Goal: Task Accomplishment & Management: Manage account settings

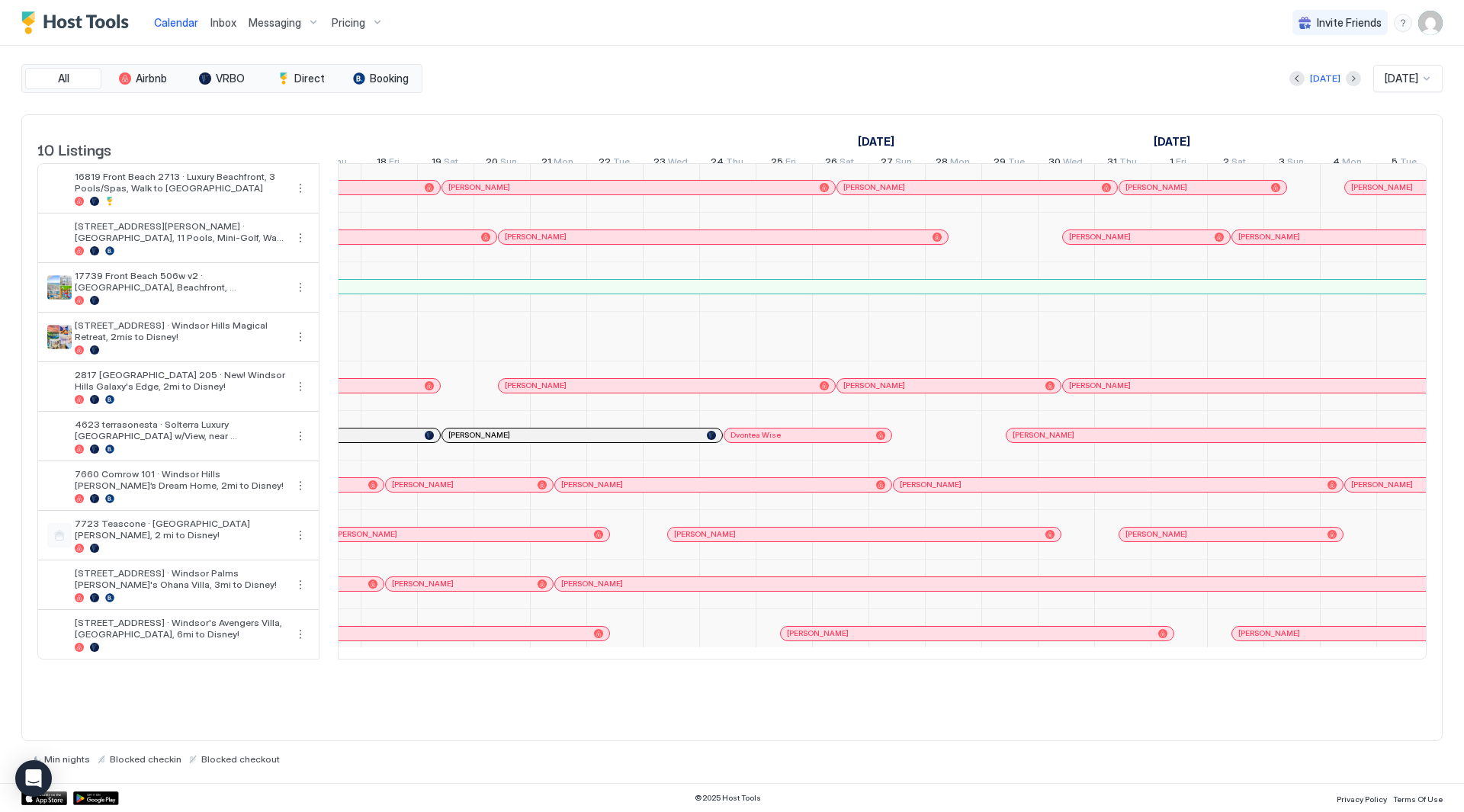
scroll to position [0, 845]
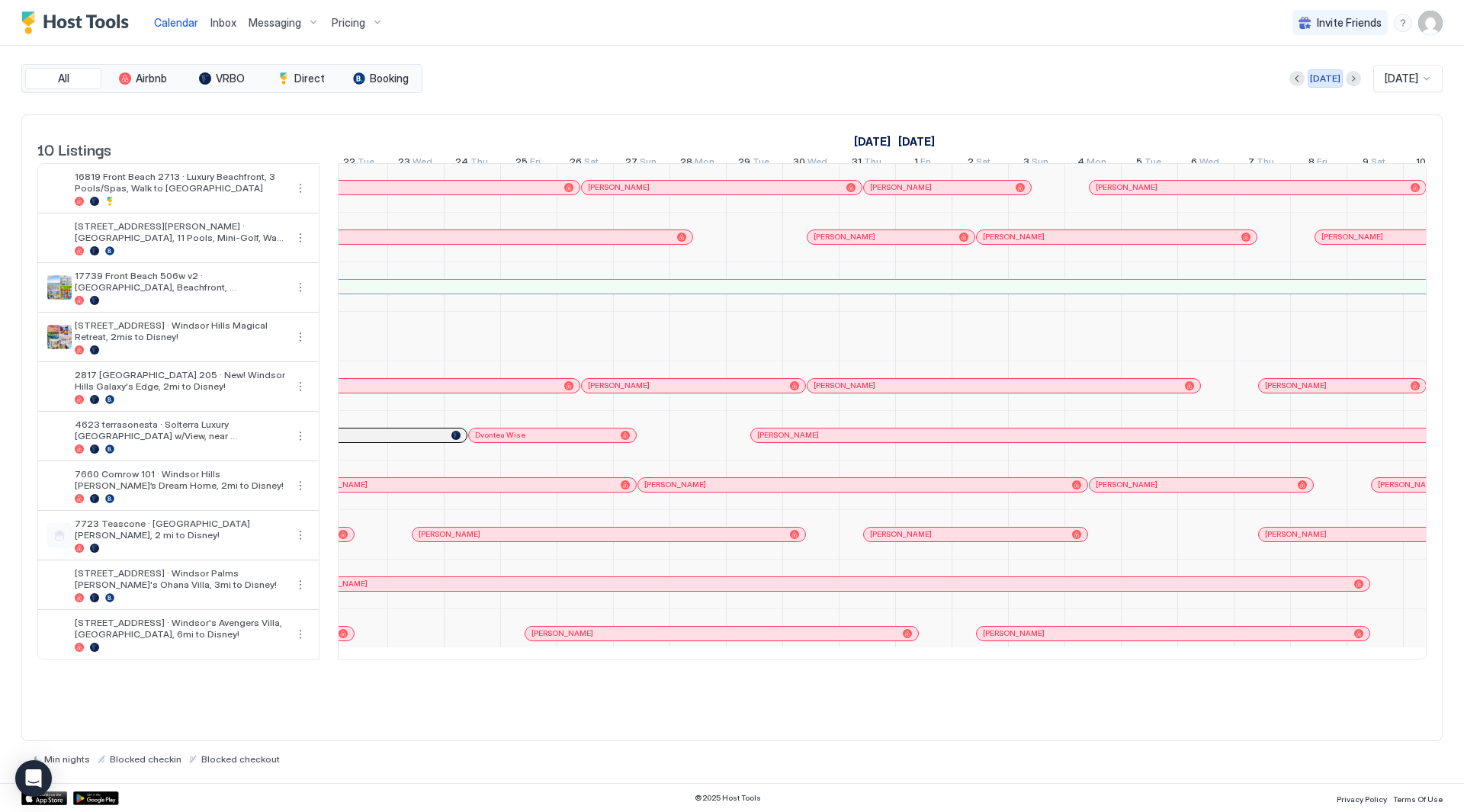
click at [1327, 79] on div "[DATE]" at bounding box center [1325, 79] width 31 height 14
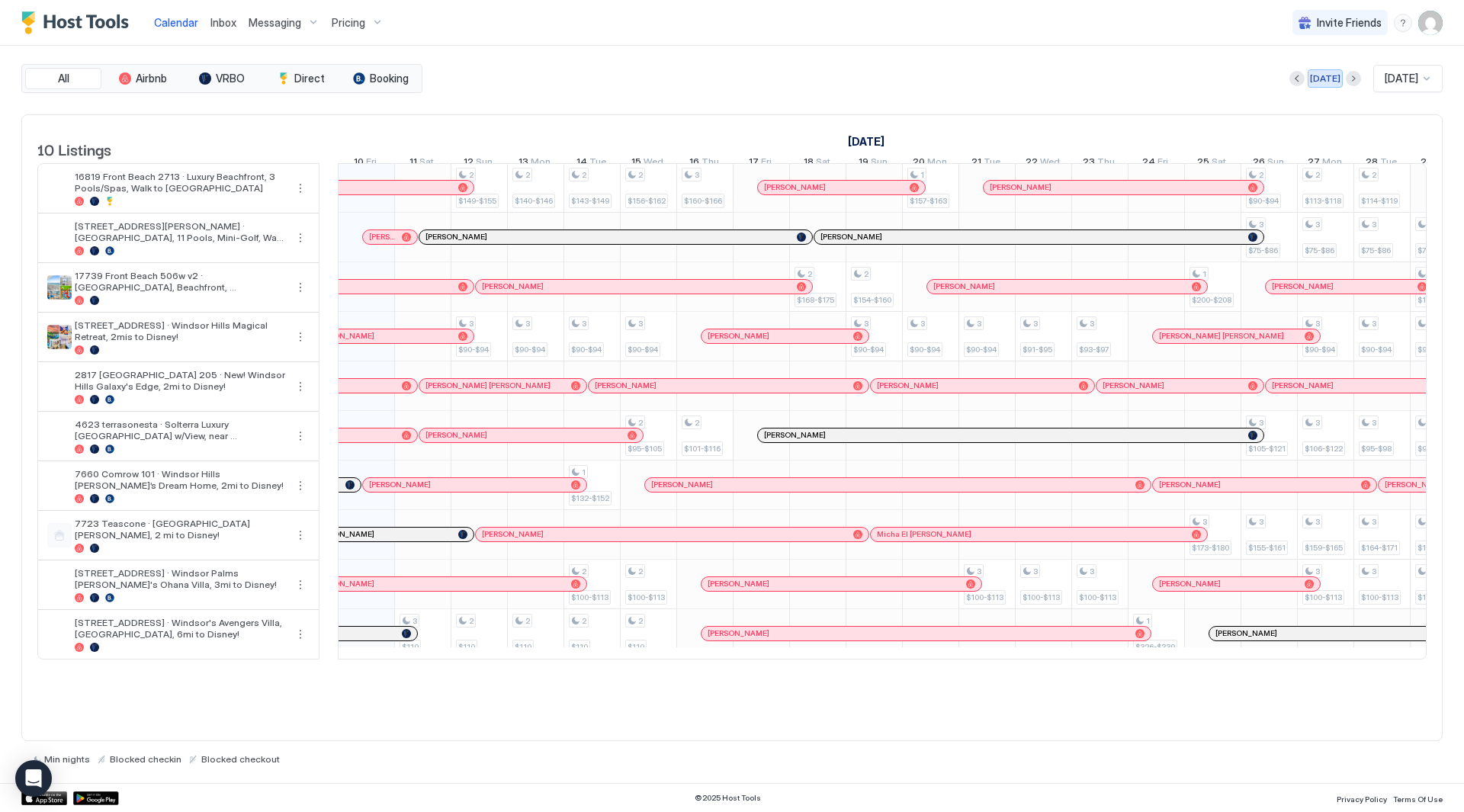
click at [1310, 73] on div "[DATE]" at bounding box center [1325, 79] width 31 height 14
click at [1016, 71] on div "[DATE] [DATE]" at bounding box center [934, 78] width 1017 height 27
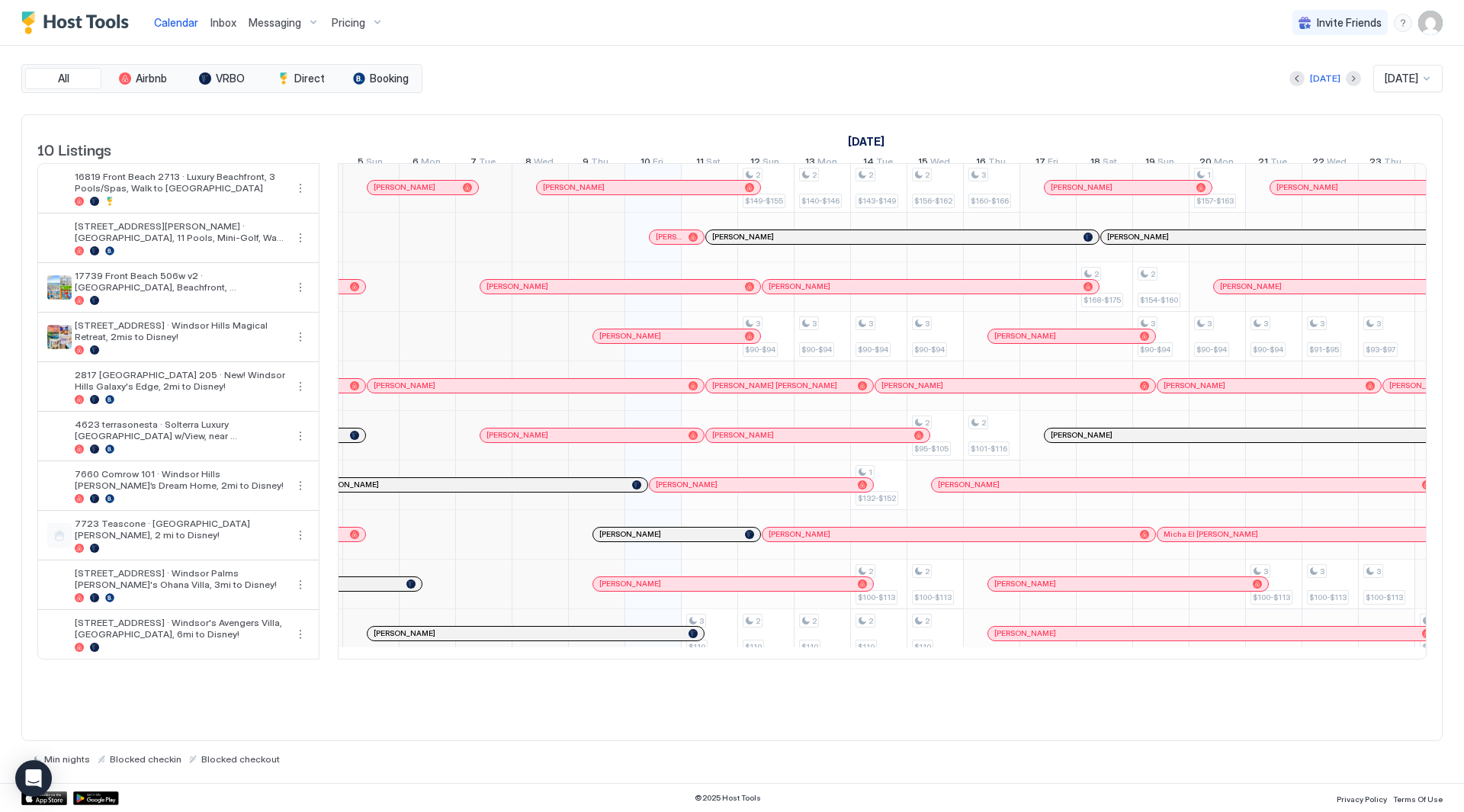
click at [231, 20] on span "Inbox" at bounding box center [224, 22] width 26 height 13
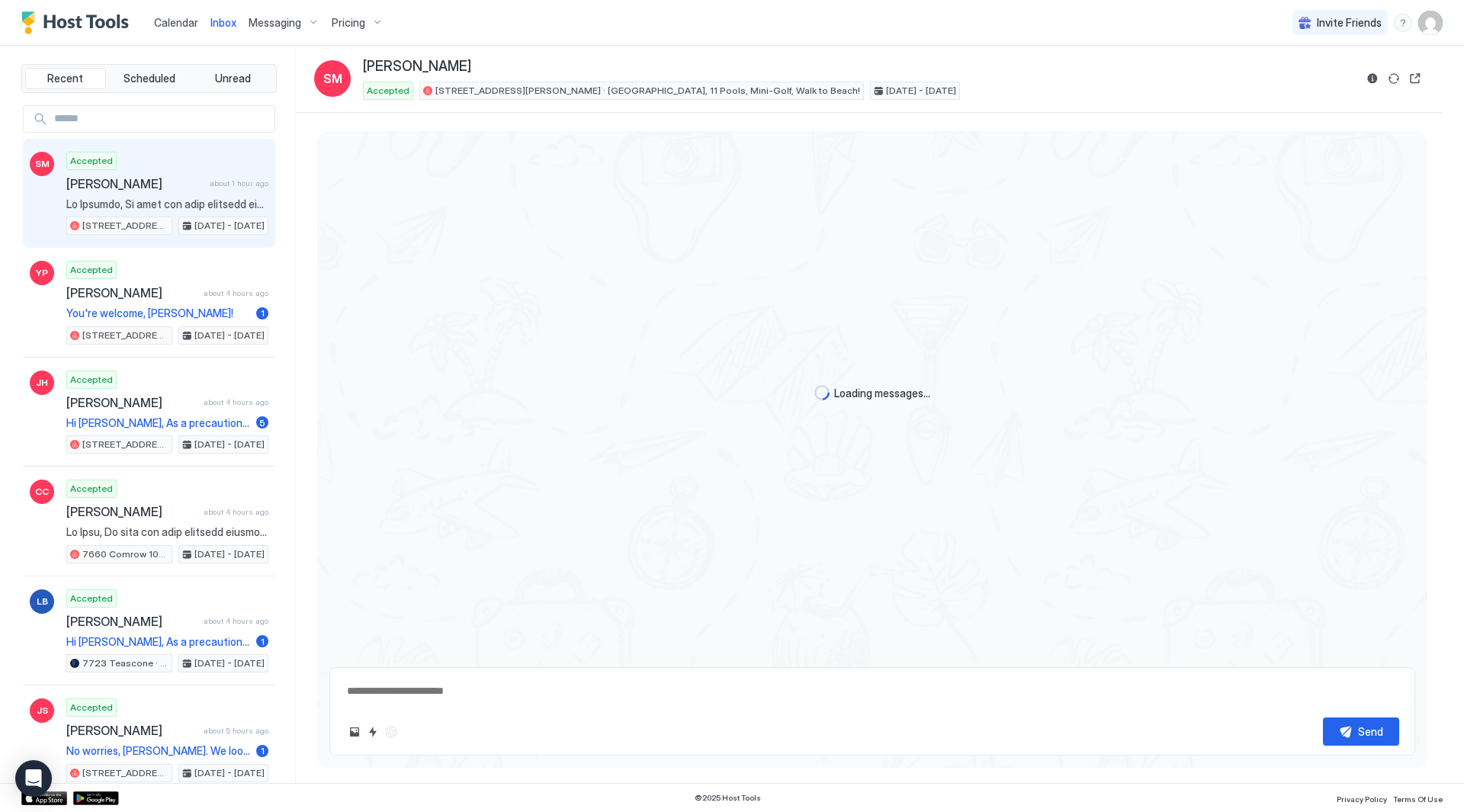
click at [167, 25] on span "Calendar" at bounding box center [176, 22] width 45 height 13
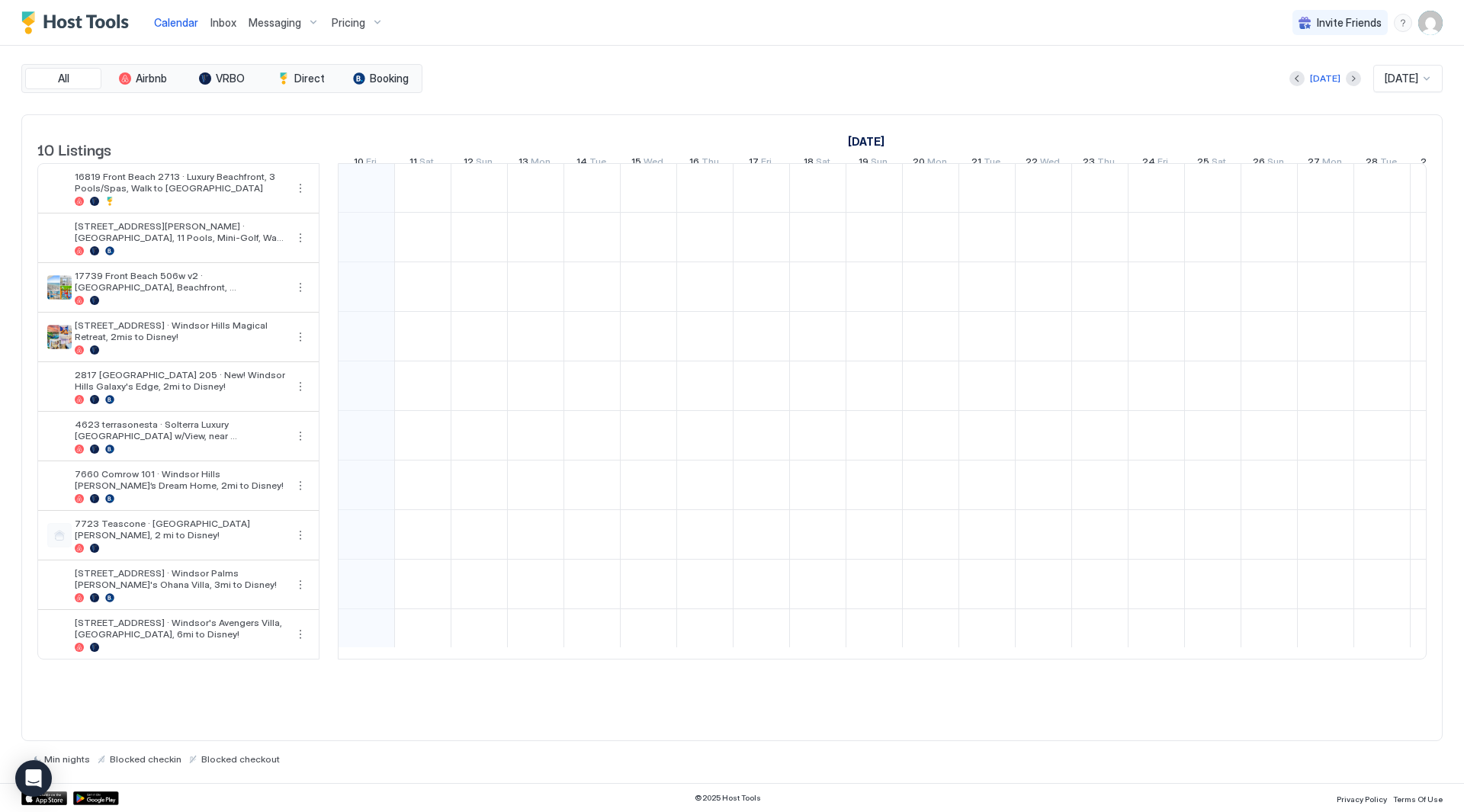
click at [219, 24] on span "Inbox" at bounding box center [224, 22] width 26 height 13
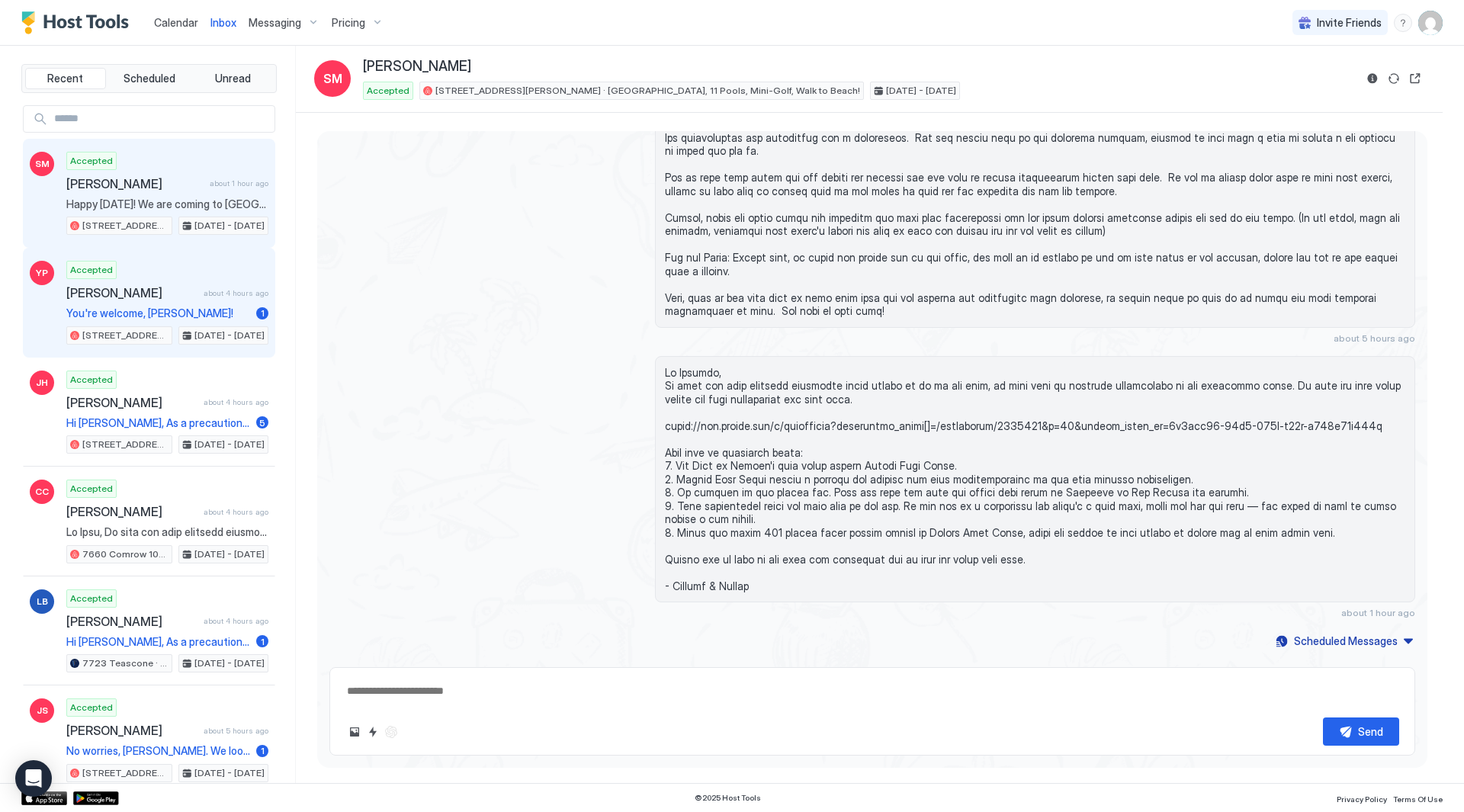
click at [194, 267] on div "Accepted [PERSON_NAME] about 4 hours ago You're welcome, [PERSON_NAME]! [STREET…" at bounding box center [167, 302] width 202 height 84
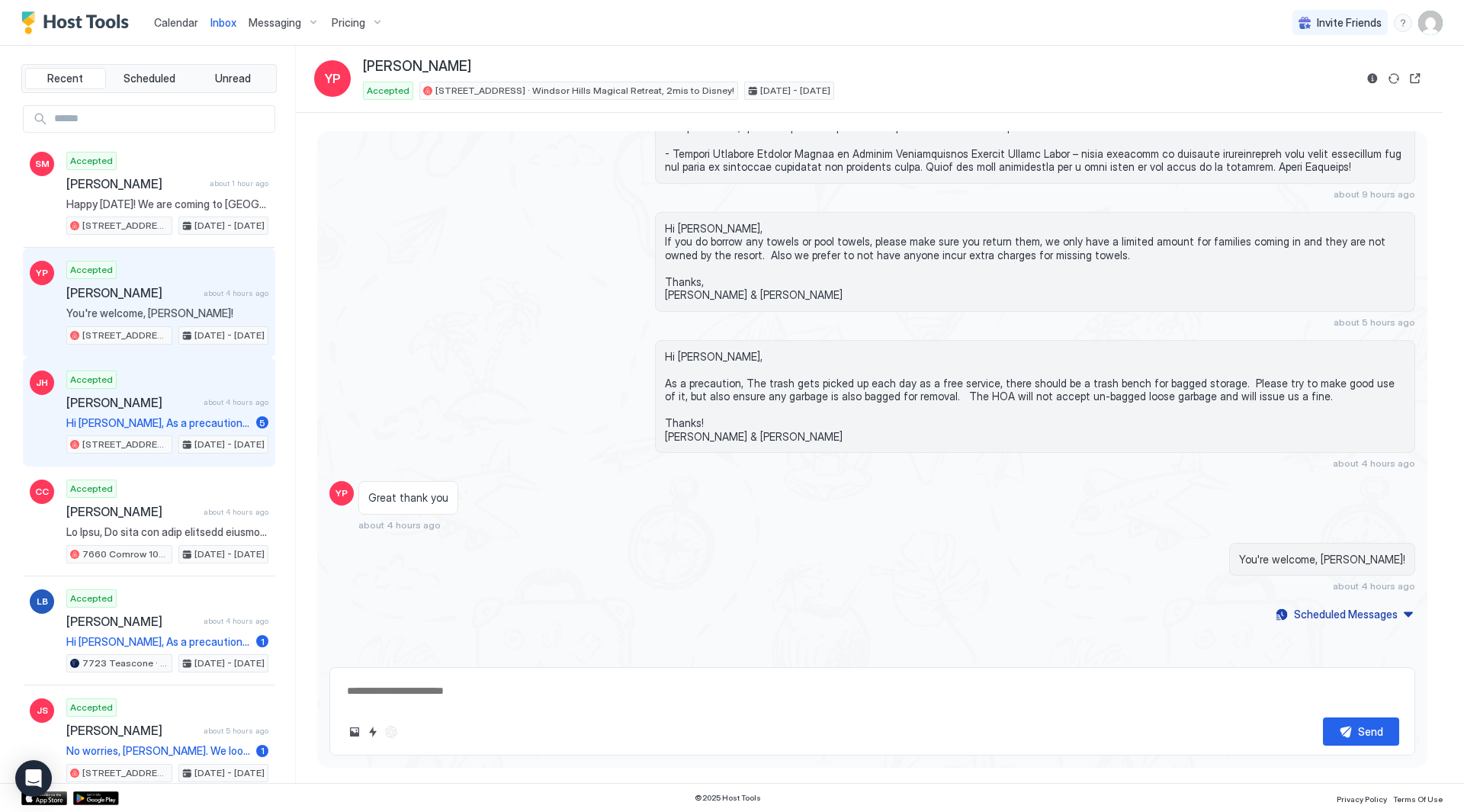
click at [153, 395] on span "[PERSON_NAME]" at bounding box center [132, 402] width 131 height 15
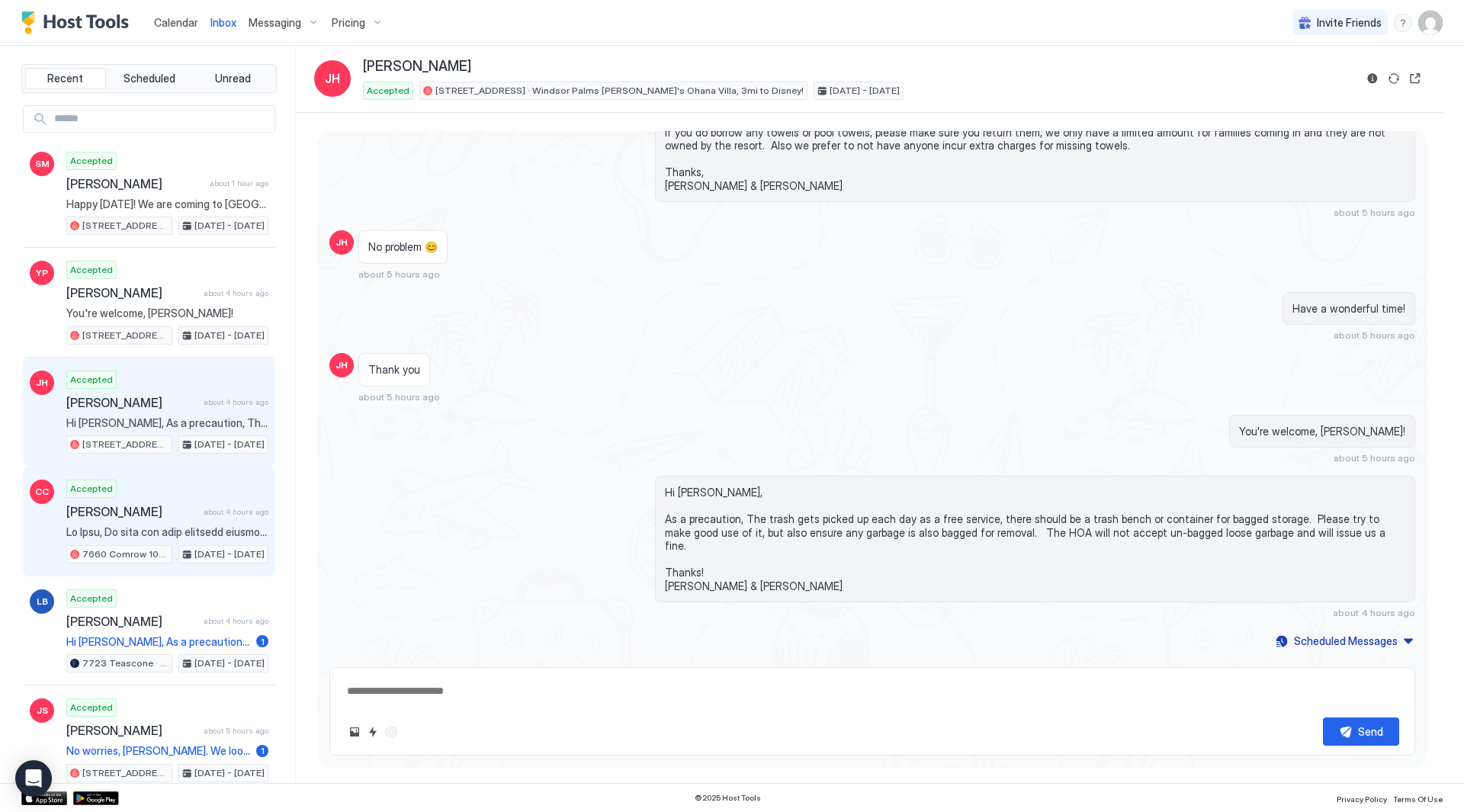
click at [157, 525] on div "Accepted [PERSON_NAME] Childers about 4 hours ago 7660 Comrow 101 · Windsor Hil…" at bounding box center [167, 522] width 202 height 84
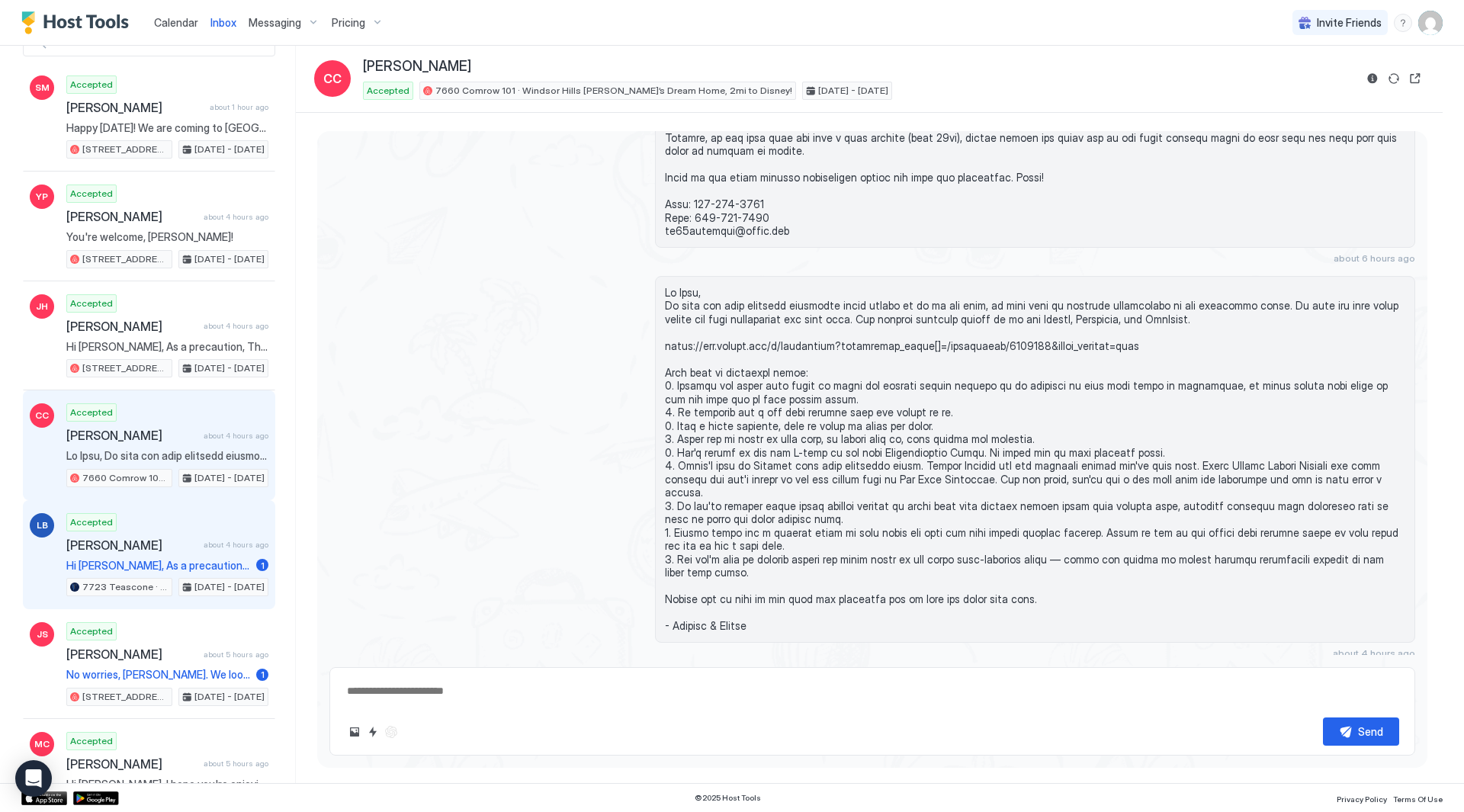
click at [175, 530] on div "Accepted [PERSON_NAME] about 4 hours ago Hi [PERSON_NAME], As a precaution, The…" at bounding box center [167, 555] width 202 height 84
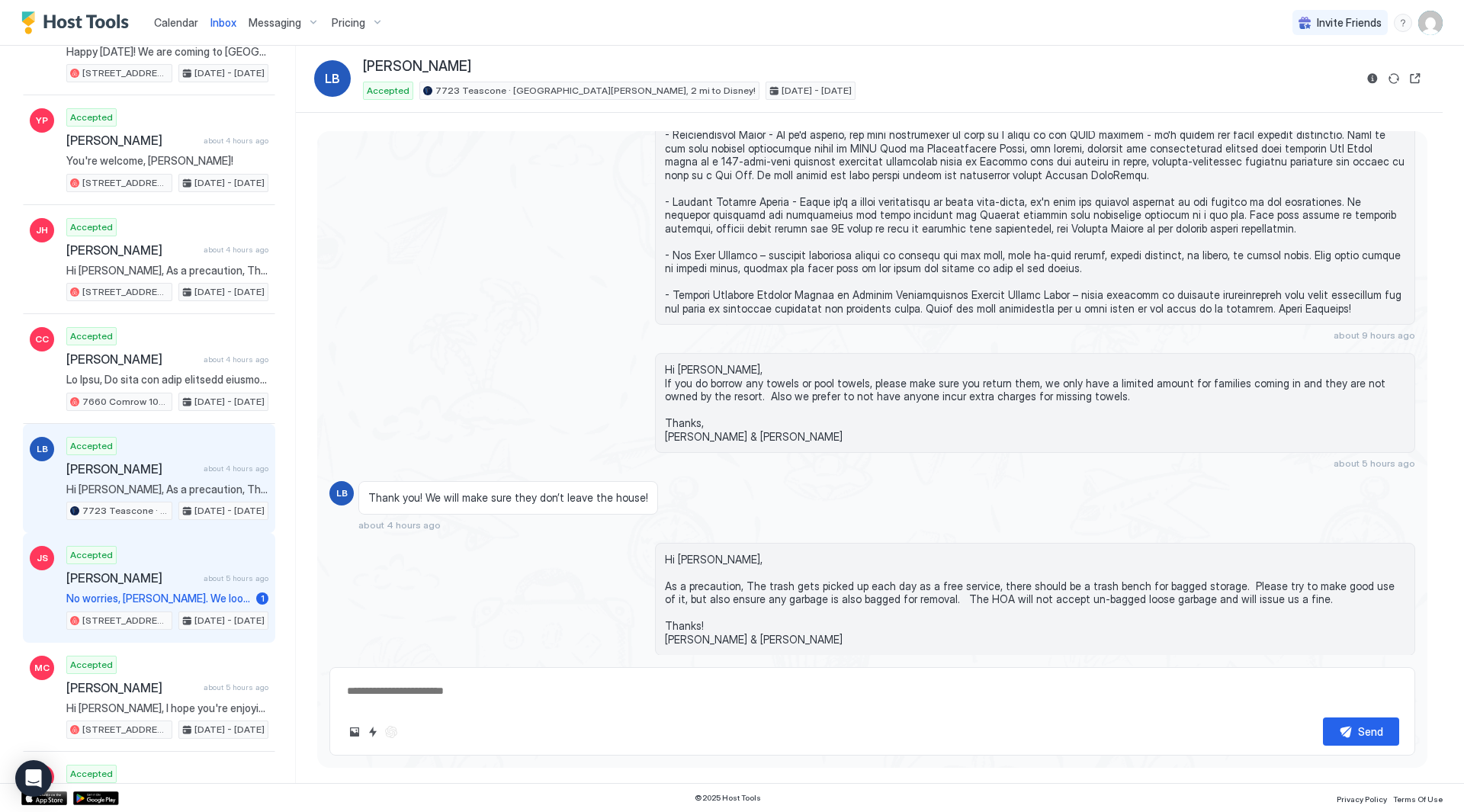
click at [177, 573] on span "[PERSON_NAME]" at bounding box center [132, 578] width 131 height 15
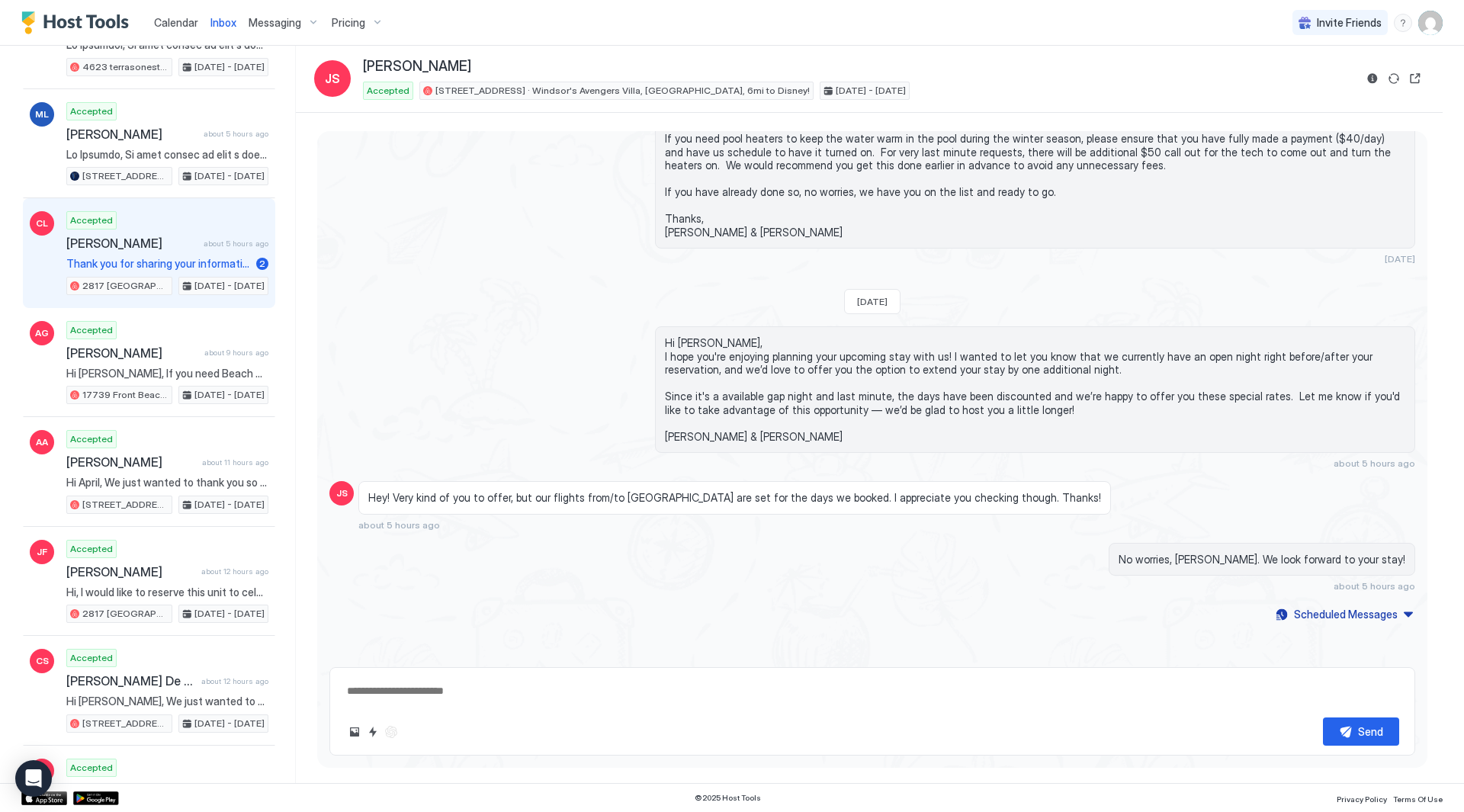
click at [197, 274] on div "Accepted [PERSON_NAME] about 5 hours ago Thank you for sharing your information…" at bounding box center [167, 253] width 202 height 84
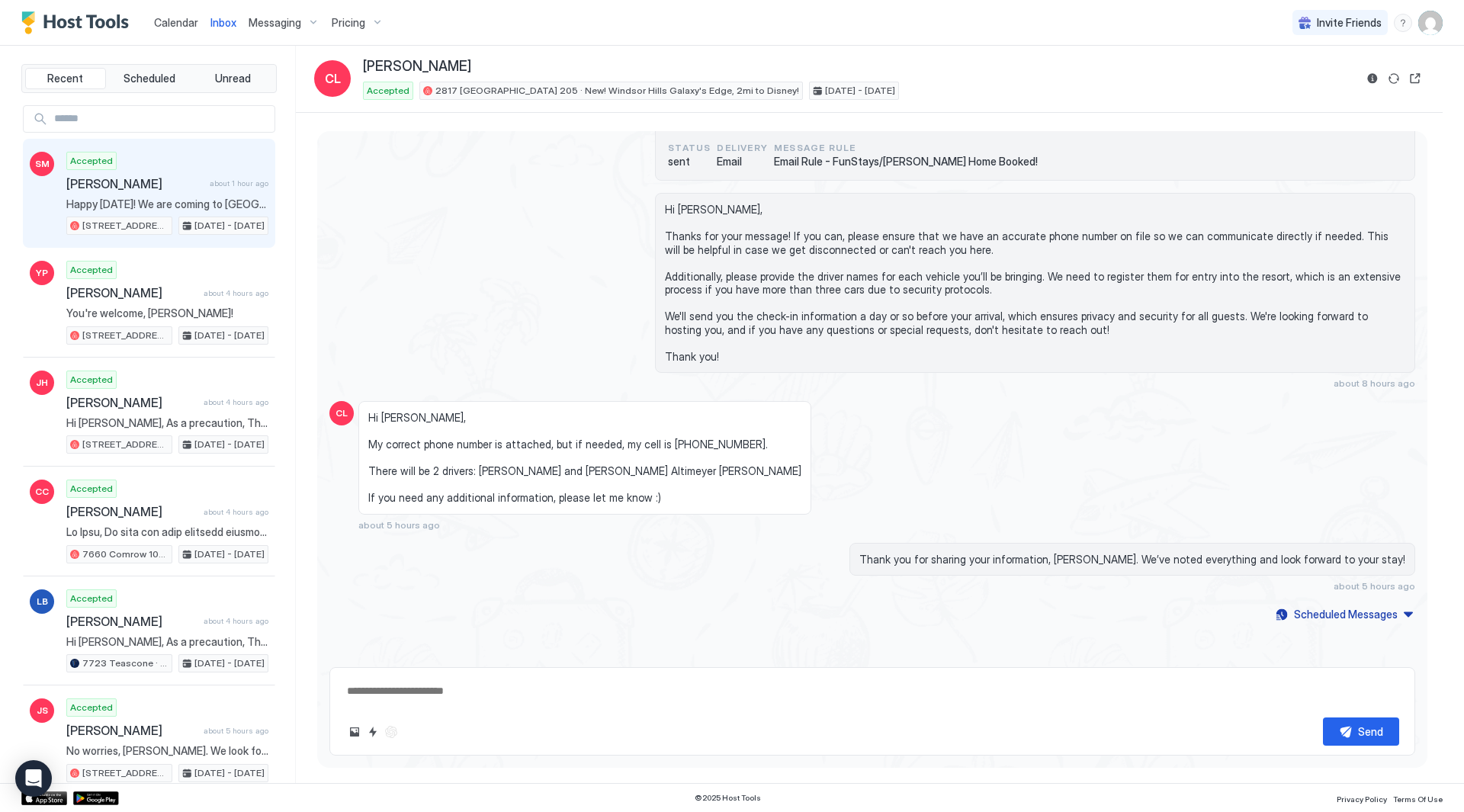
click at [199, 195] on div "Accepted [PERSON_NAME] about 1 hour ago Happy [DATE]! We are coming to [GEOGRAP…" at bounding box center [167, 194] width 202 height 84
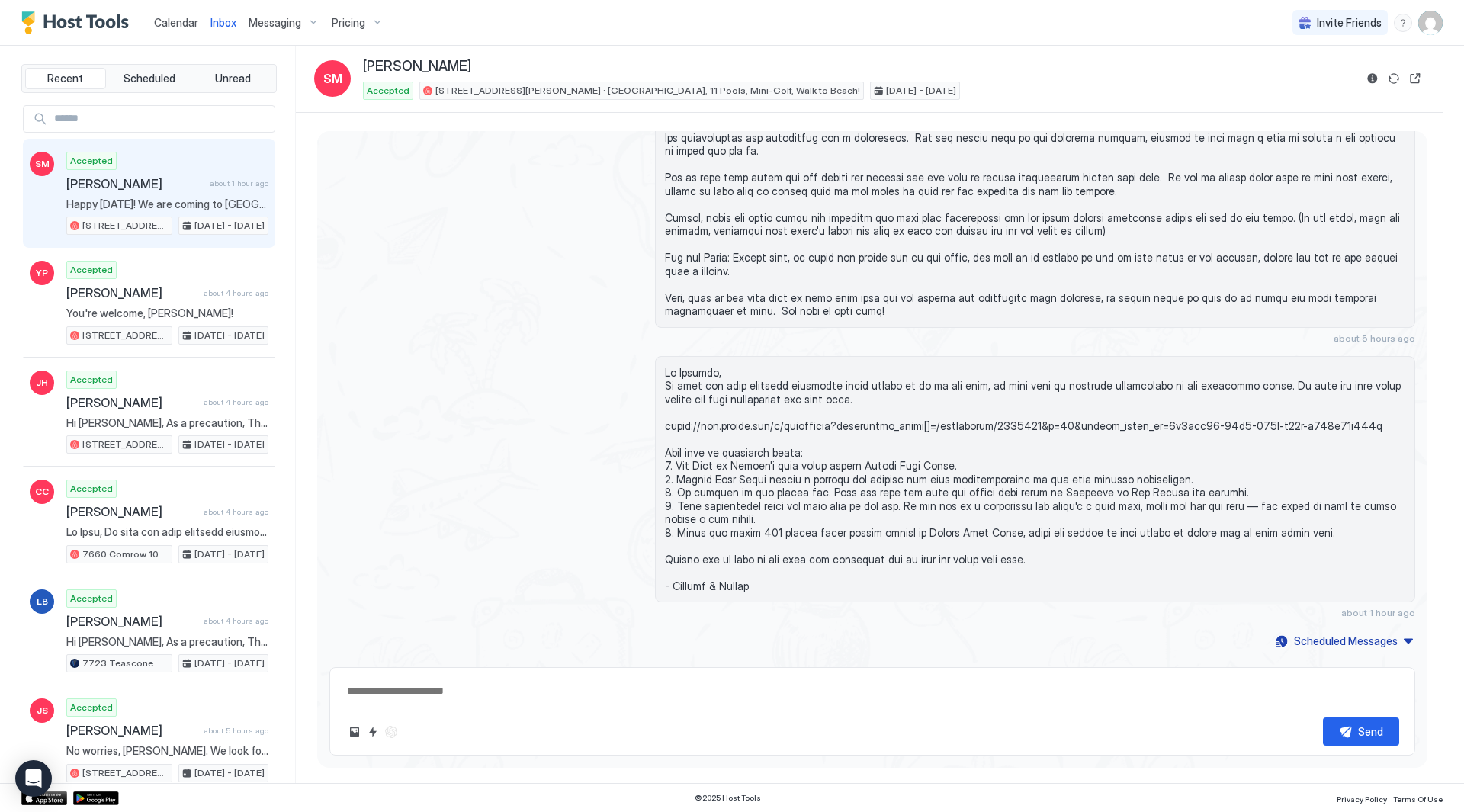
drag, startPoint x: 184, startPoint y: 17, endPoint x: 233, endPoint y: 4, distance: 50.7
click at [184, 17] on span "Calendar" at bounding box center [176, 22] width 45 height 13
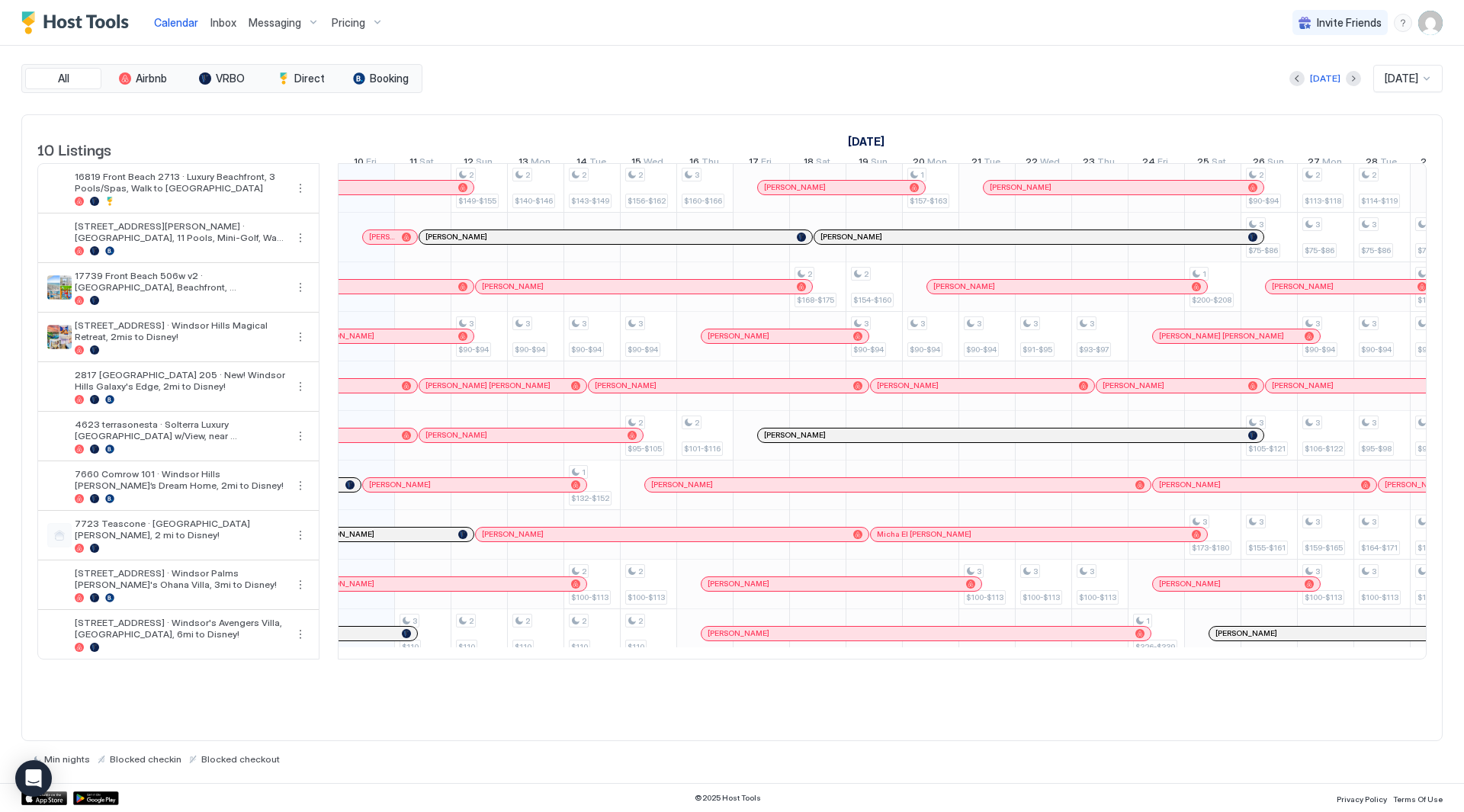
click at [892, 87] on div "[DATE] [DATE]" at bounding box center [934, 78] width 1017 height 27
drag, startPoint x: 806, startPoint y: 129, endPoint x: 850, endPoint y: 136, distance: 44.6
click at [850, 136] on div "[DATE]" at bounding box center [704, 141] width 1750 height 22
click at [850, 136] on link "[DATE]" at bounding box center [866, 141] width 45 height 22
drag, startPoint x: 850, startPoint y: 136, endPoint x: 915, endPoint y: 136, distance: 65.0
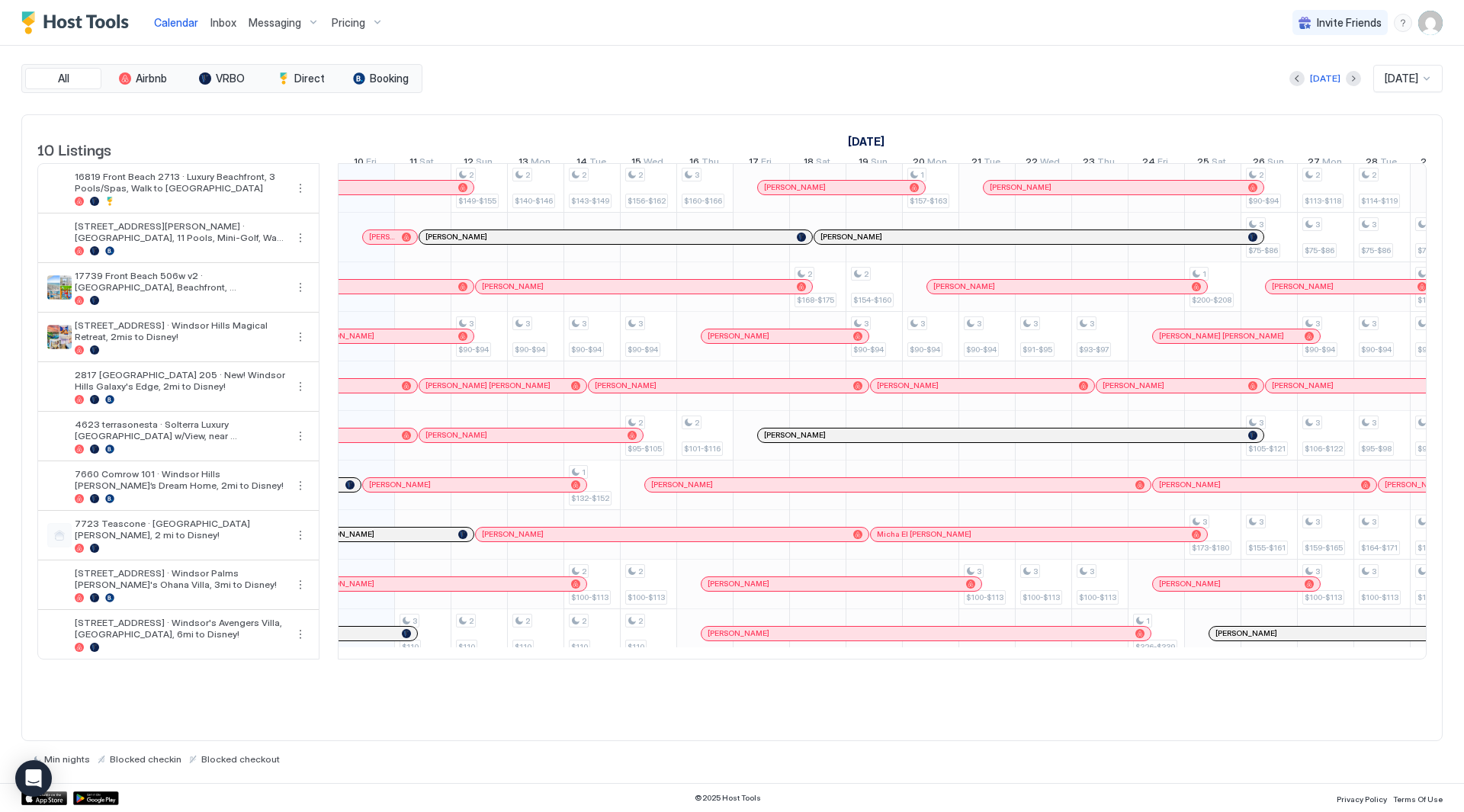
click at [889, 136] on link "[DATE]" at bounding box center [866, 141] width 45 height 22
click at [858, 80] on div "[DATE] [DATE]" at bounding box center [934, 78] width 1017 height 27
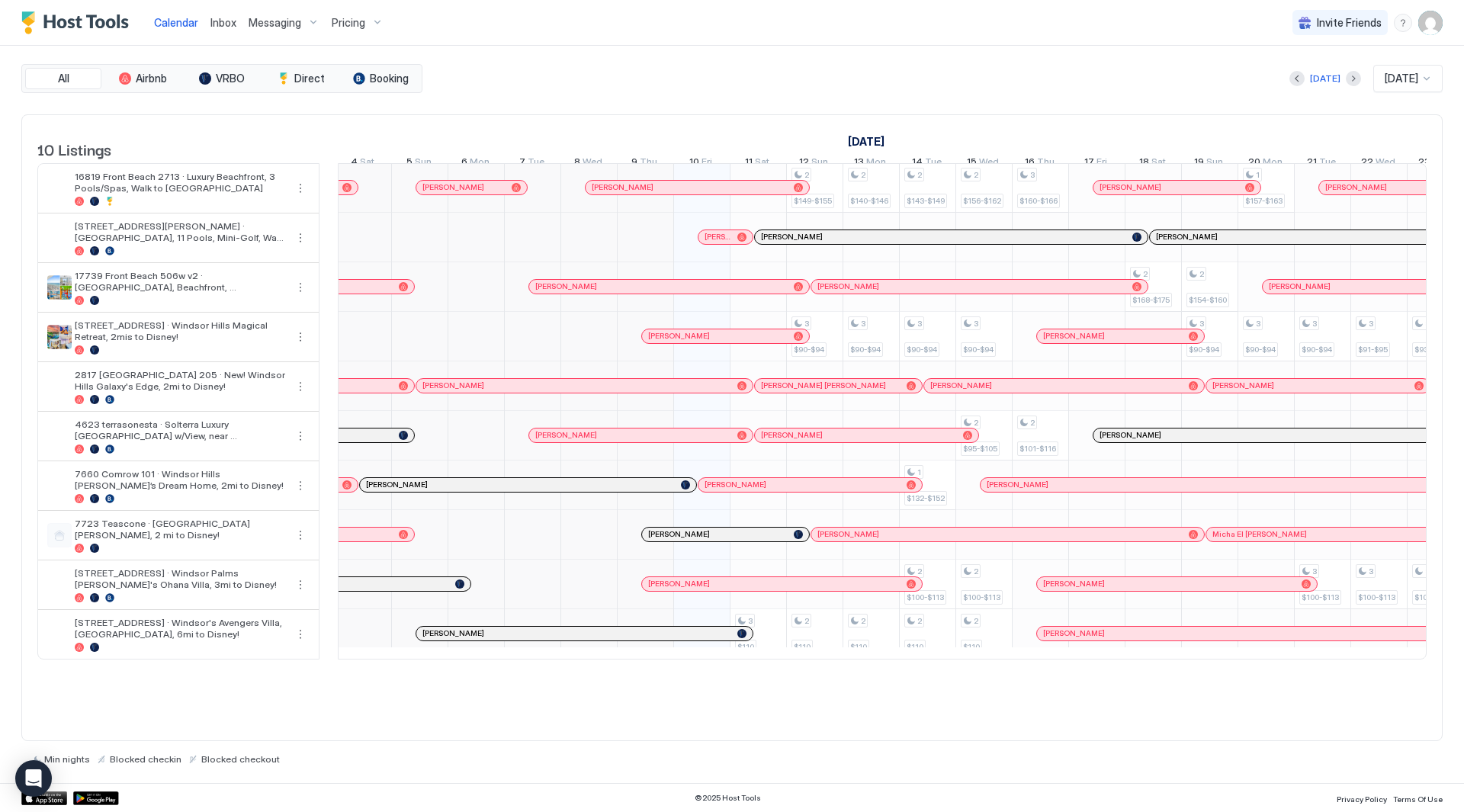
click at [213, 23] on span "Inbox" at bounding box center [224, 22] width 26 height 13
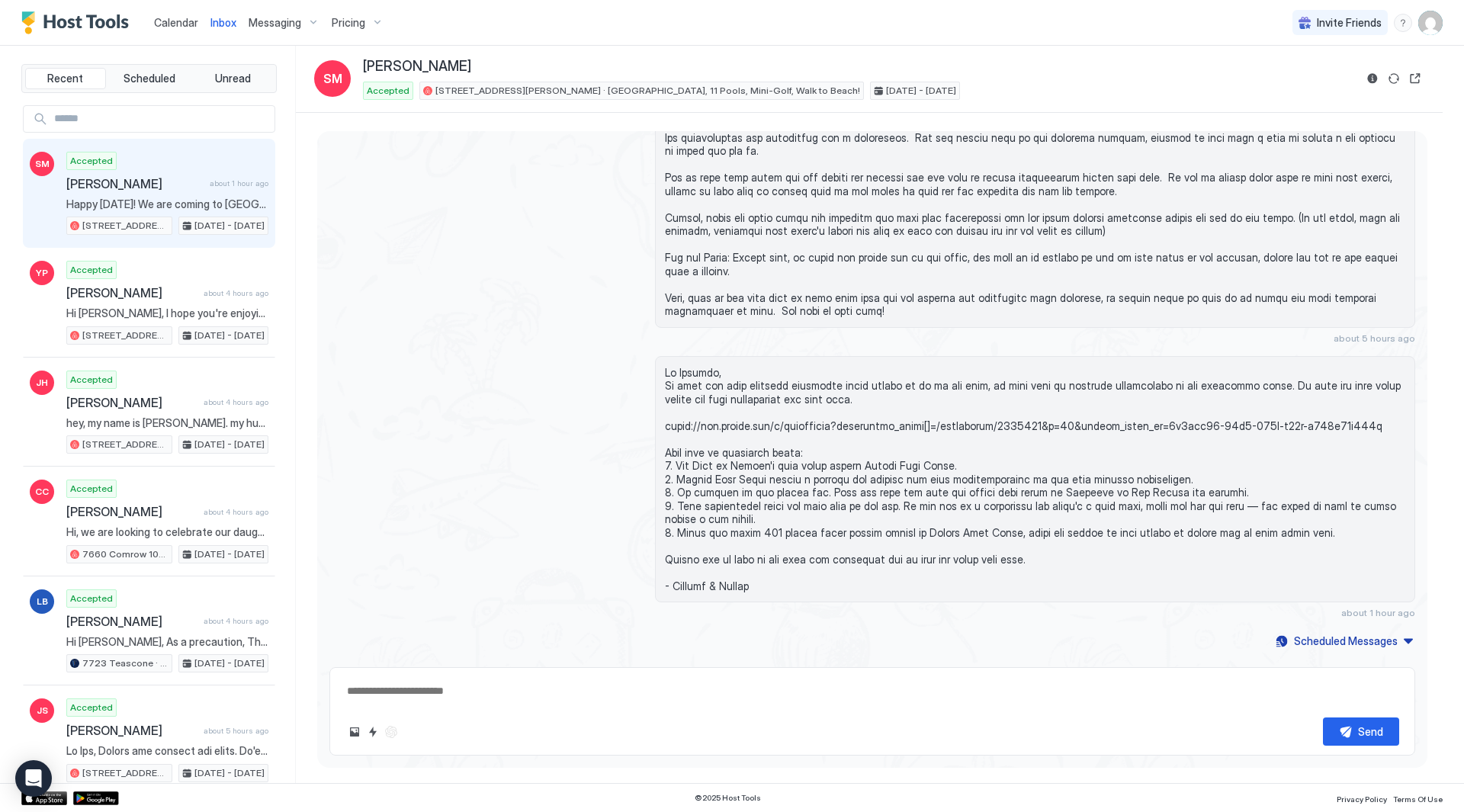
click at [159, 177] on span "[PERSON_NAME]" at bounding box center [135, 184] width 137 height 15
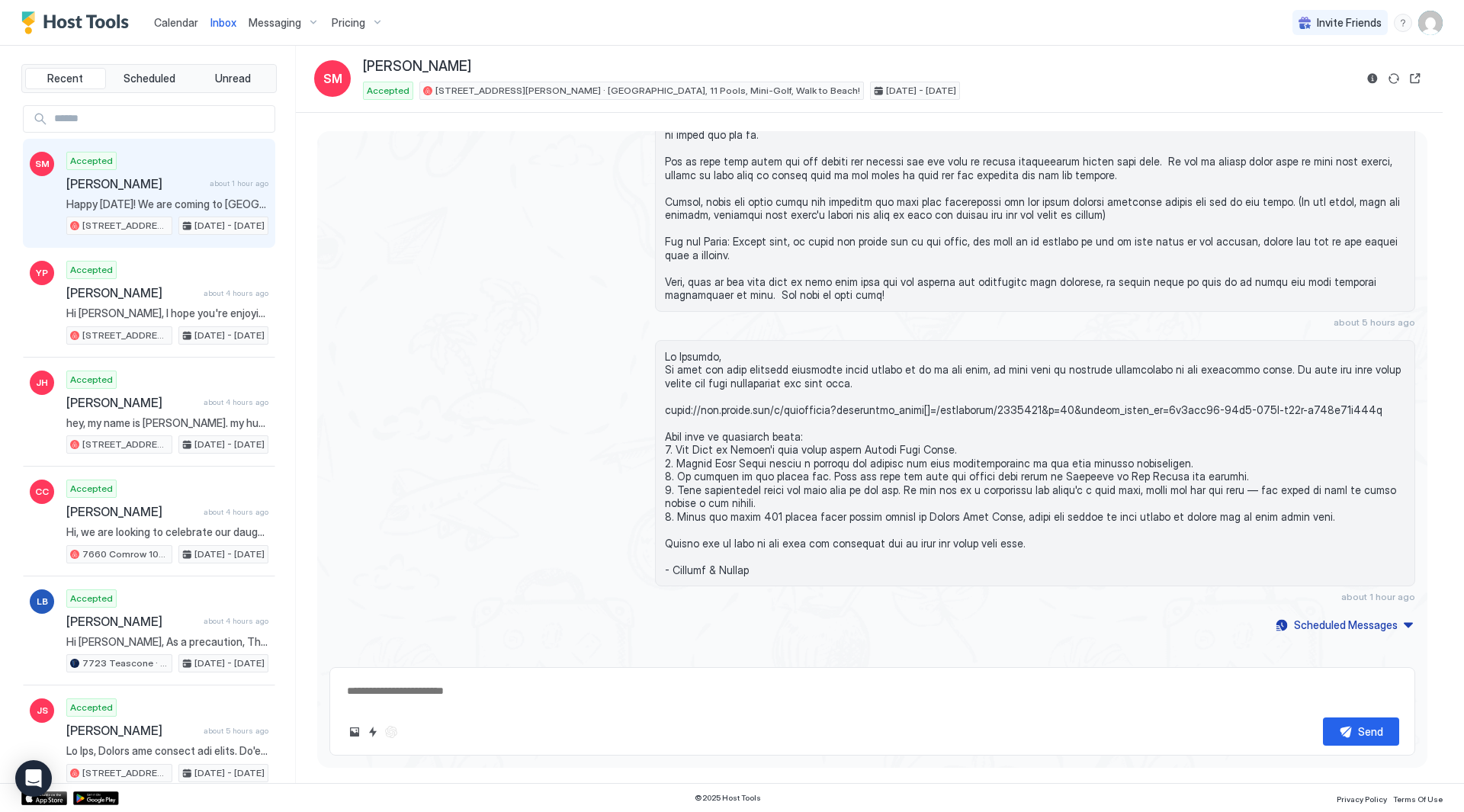
scroll to position [2747, 0]
